Goal: Task Accomplishment & Management: Use online tool/utility

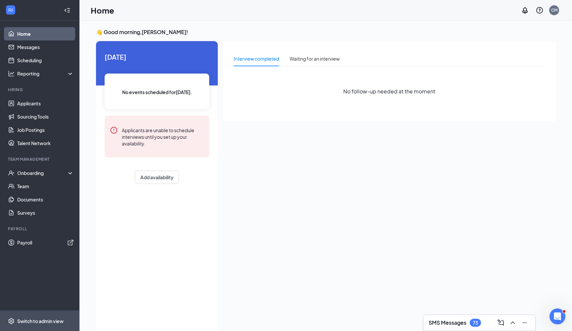
click at [46, 323] on div "Switch to admin view" at bounding box center [40, 320] width 46 height 7
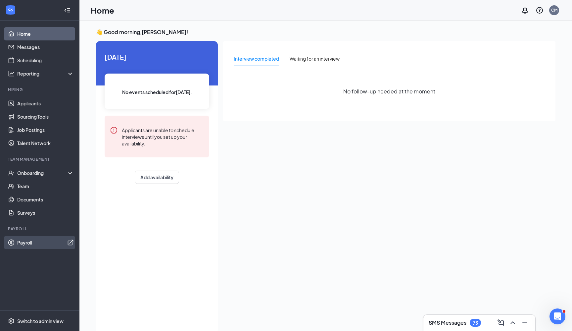
click at [26, 243] on link "Payroll" at bounding box center [45, 242] width 57 height 13
click at [27, 172] on div "Onboarding" at bounding box center [42, 172] width 51 height 7
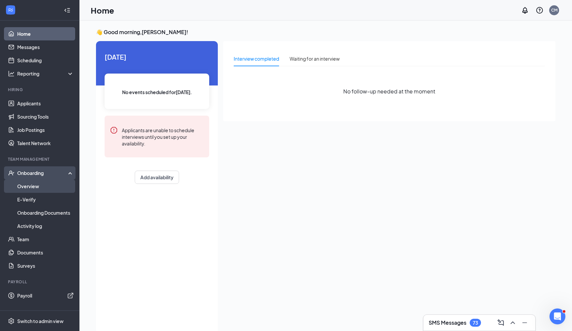
click at [34, 190] on link "Overview" at bounding box center [45, 185] width 57 height 13
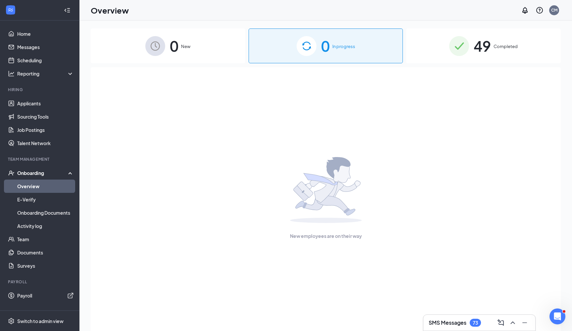
click at [490, 54] on span "49" at bounding box center [481, 45] width 17 height 23
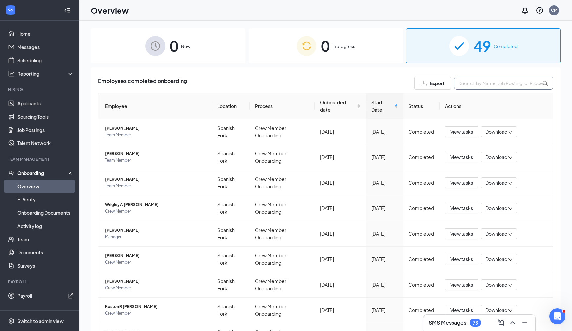
click at [490, 87] on input "text" at bounding box center [503, 82] width 99 height 13
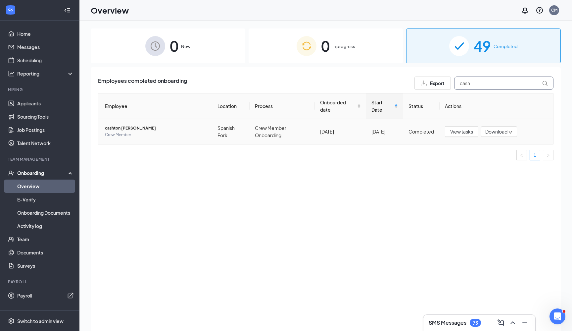
type input "cash"
click at [390, 131] on div "[DATE]" at bounding box center [384, 131] width 26 height 7
click at [413, 145] on div "Employee Location Process Onboarded date Start Date Status Actions cashton [PER…" at bounding box center [325, 126] width 455 height 67
click at [456, 132] on span "View tasks" at bounding box center [461, 131] width 23 height 7
